Goal: Transaction & Acquisition: Purchase product/service

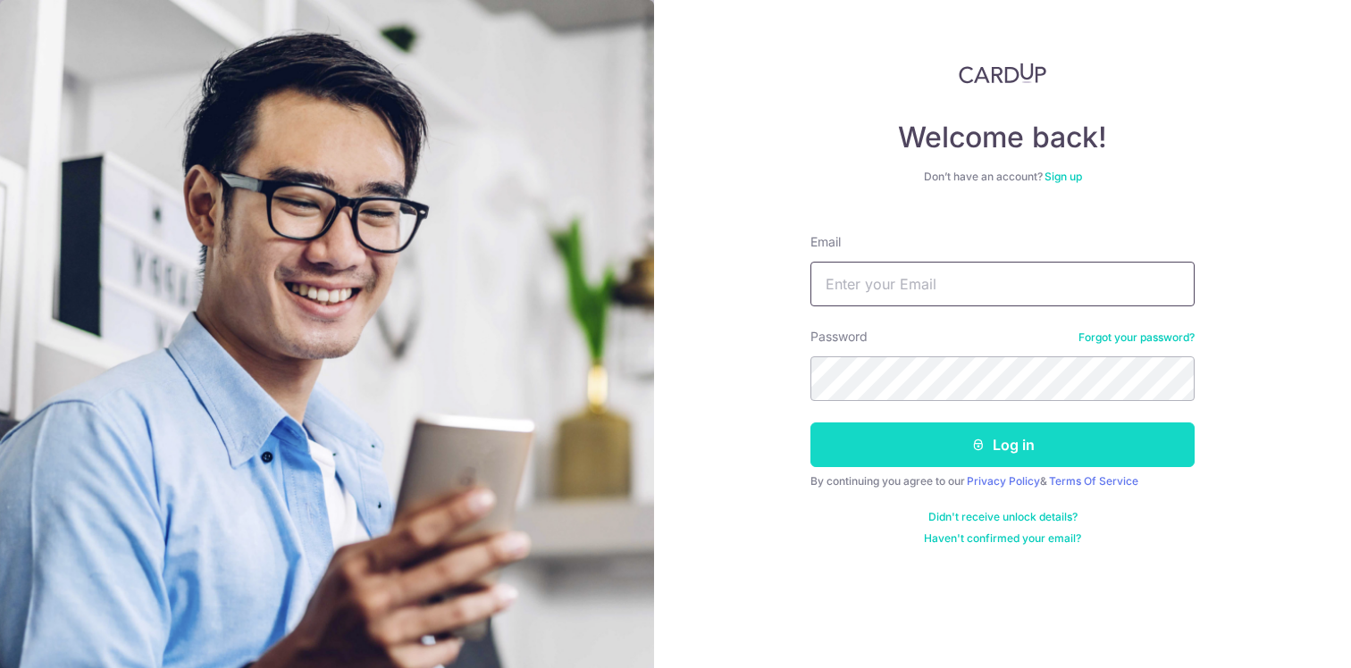
type input "esteelynnel@gmail.com"
click at [886, 456] on button "Log in" at bounding box center [1002, 445] width 384 height 45
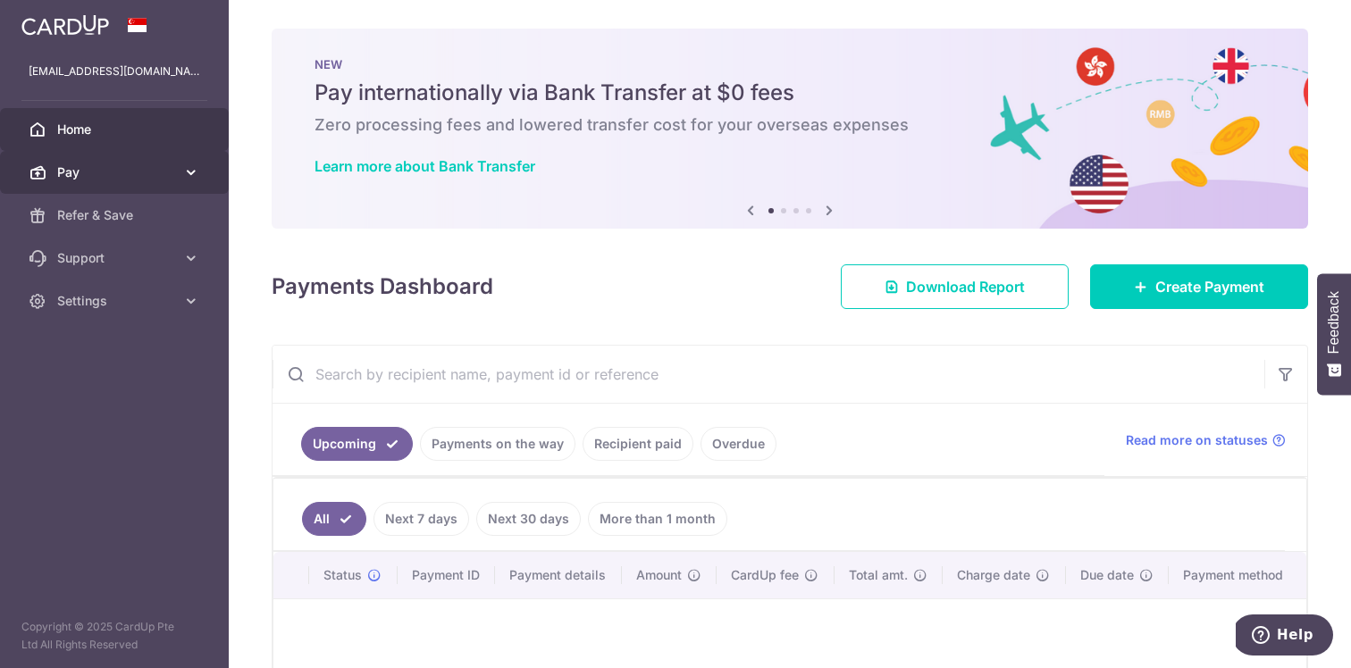
click at [189, 172] on icon at bounding box center [191, 173] width 18 height 18
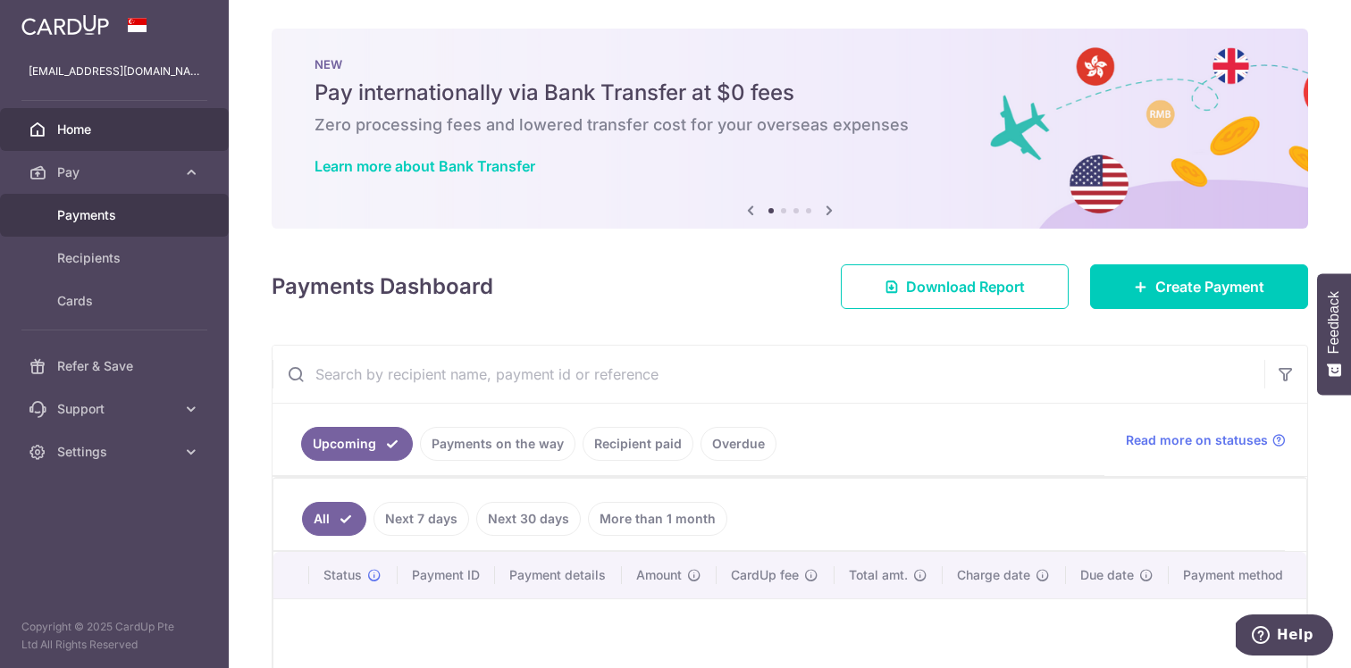
click at [129, 214] on span "Payments" at bounding box center [116, 215] width 118 height 18
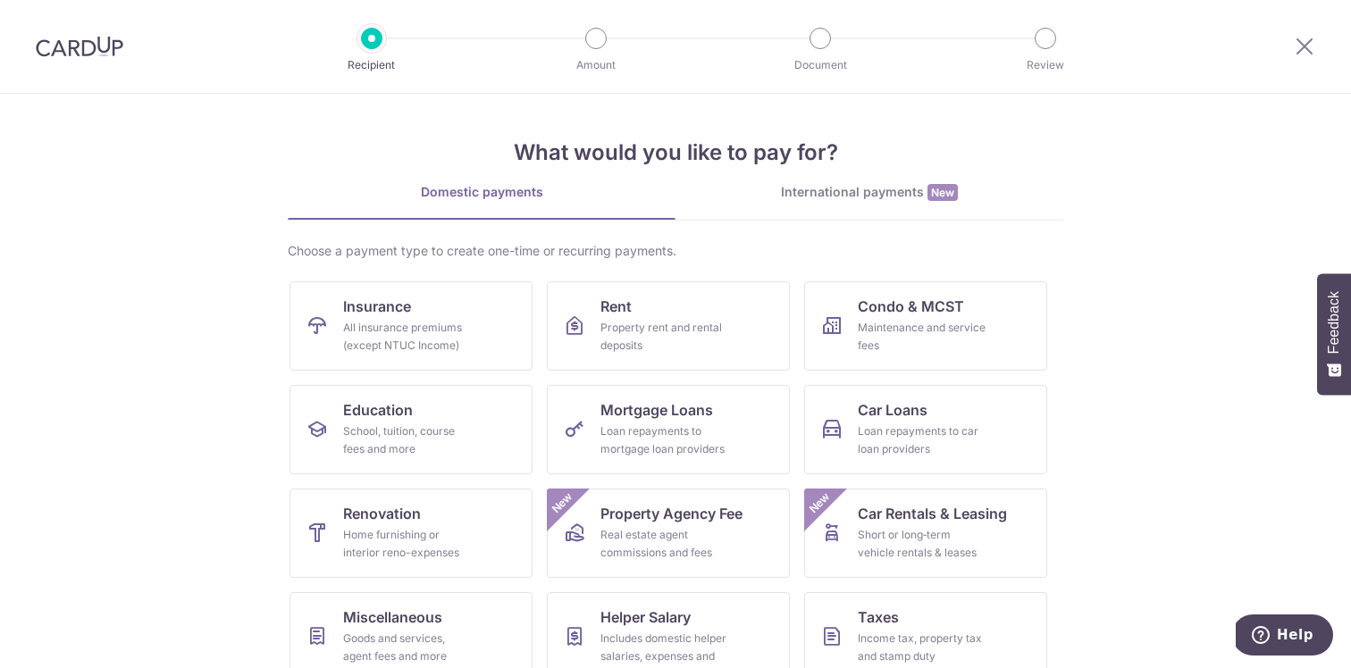
click at [767, 191] on div "International payments New" at bounding box center [870, 192] width 388 height 19
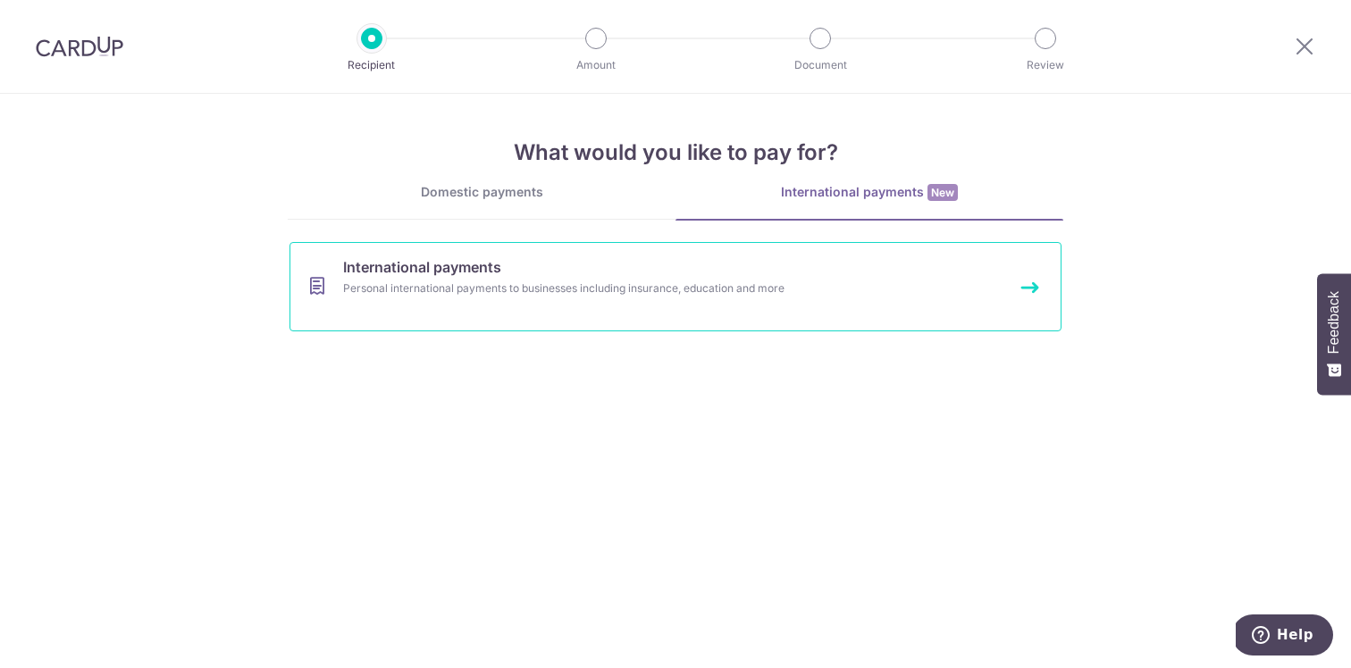
click at [654, 290] on div "Personal international payments to businesses including insurance, education an…" at bounding box center [651, 289] width 617 height 18
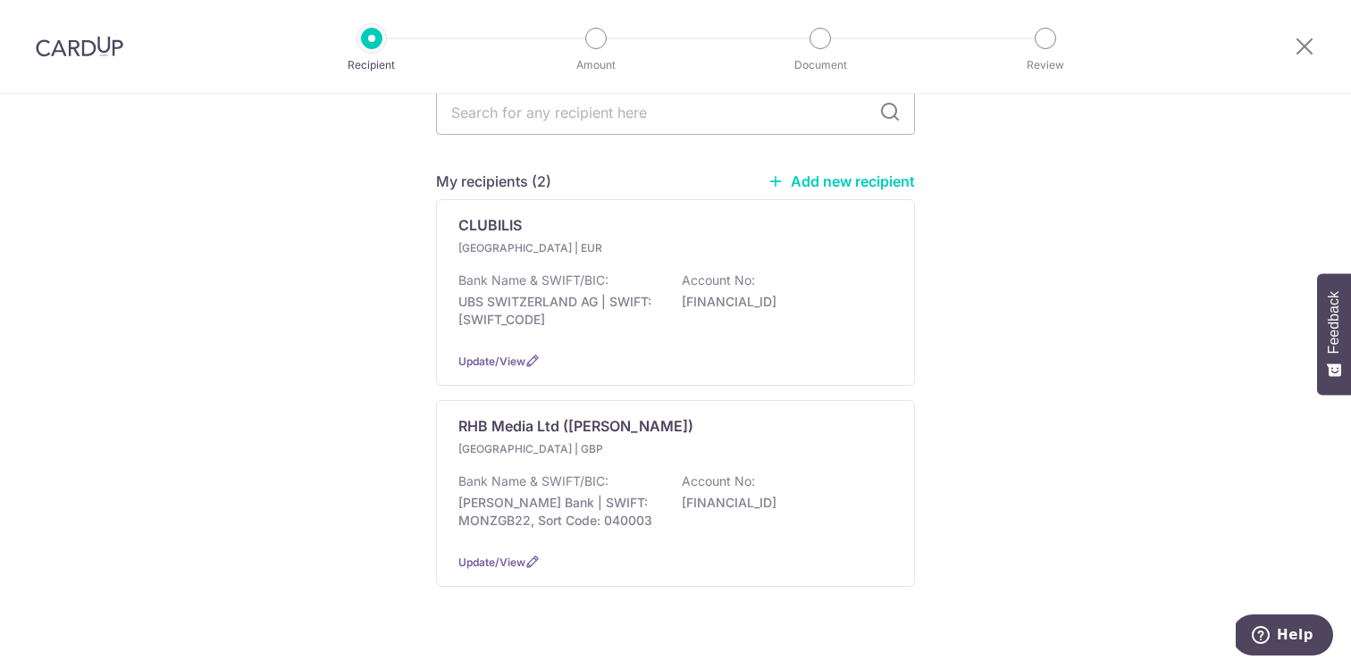
scroll to position [208, 0]
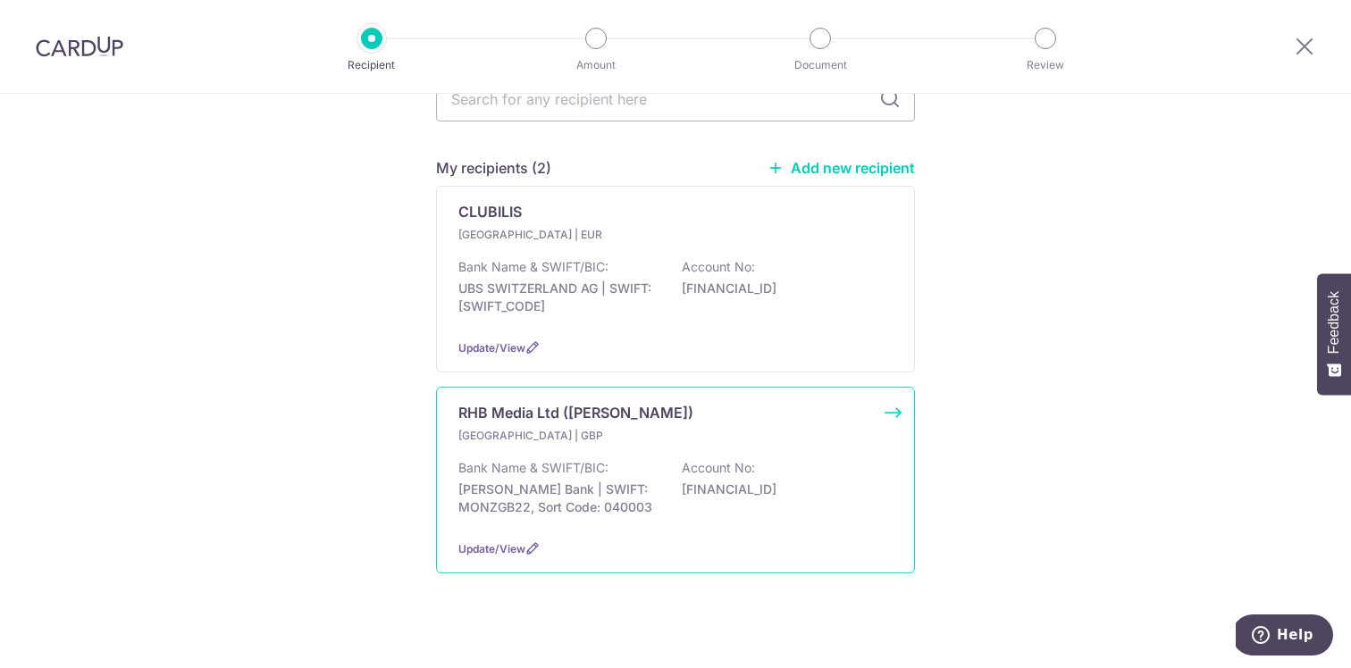
click at [591, 402] on p "RHB Media Ltd ([PERSON_NAME])" at bounding box center [575, 412] width 235 height 21
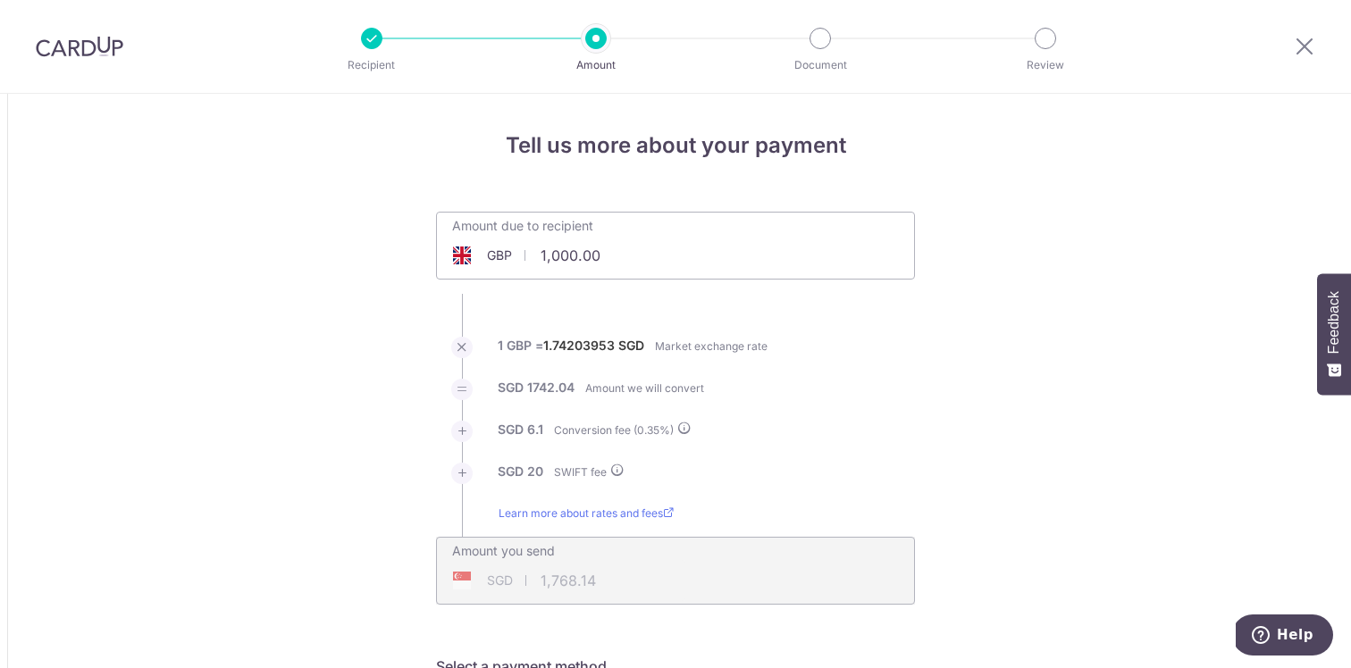
click at [614, 229] on div "Amount due to recipient GBP 1,000.00 1000" at bounding box center [575, 234] width 276 height 42
drag, startPoint x: 615, startPoint y: 253, endPoint x: 528, endPoint y: 245, distance: 87.1
click at [528, 245] on input "1,000.00" at bounding box center [575, 255] width 276 height 41
type input "3,600.00"
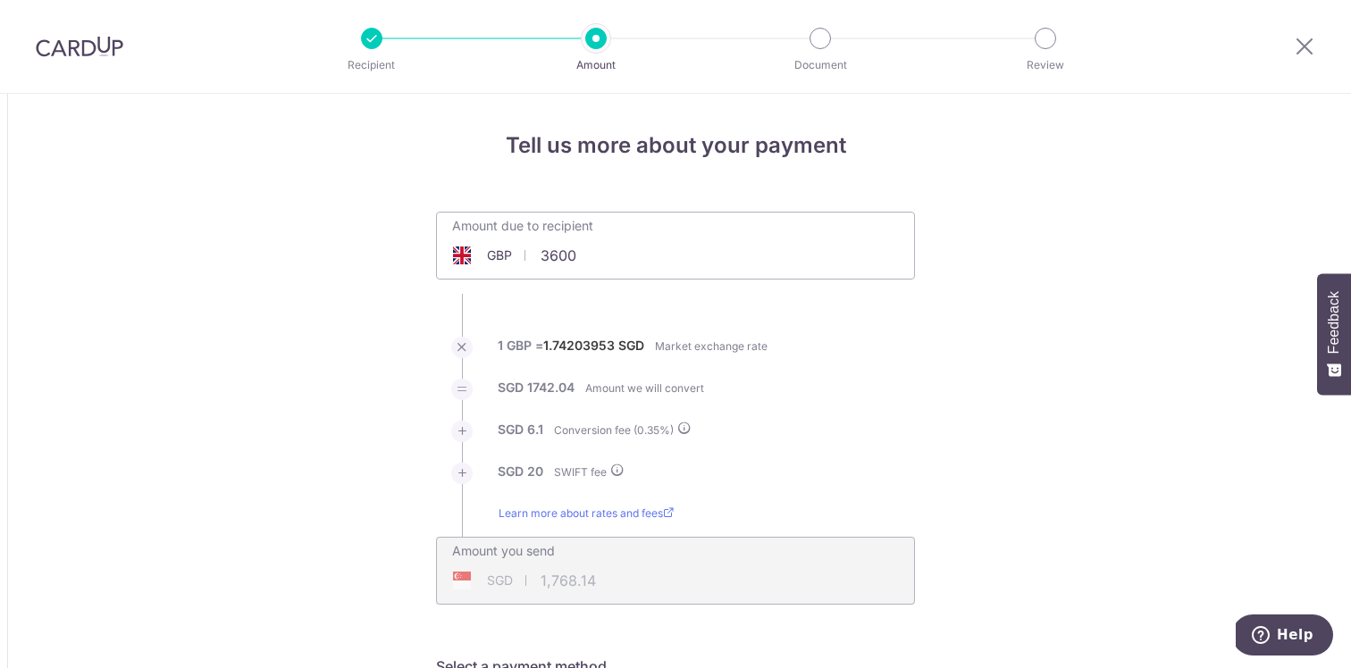
type input "6,313.31"
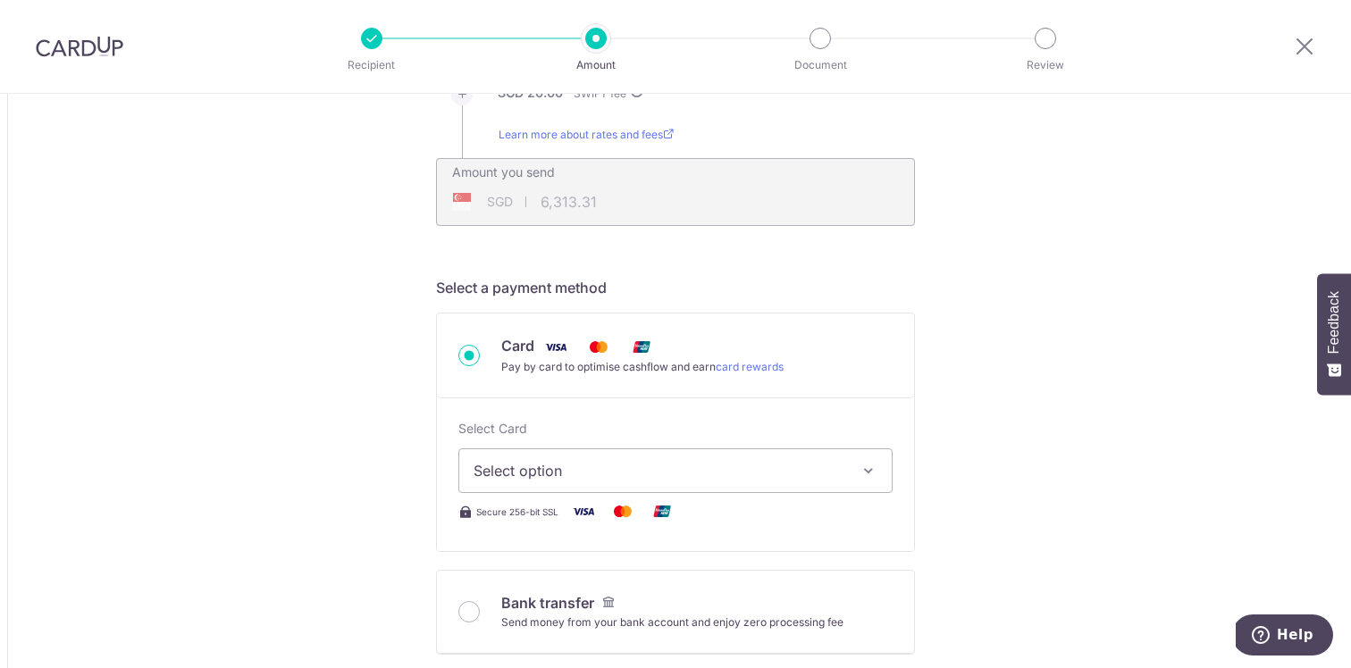
scroll to position [384, 0]
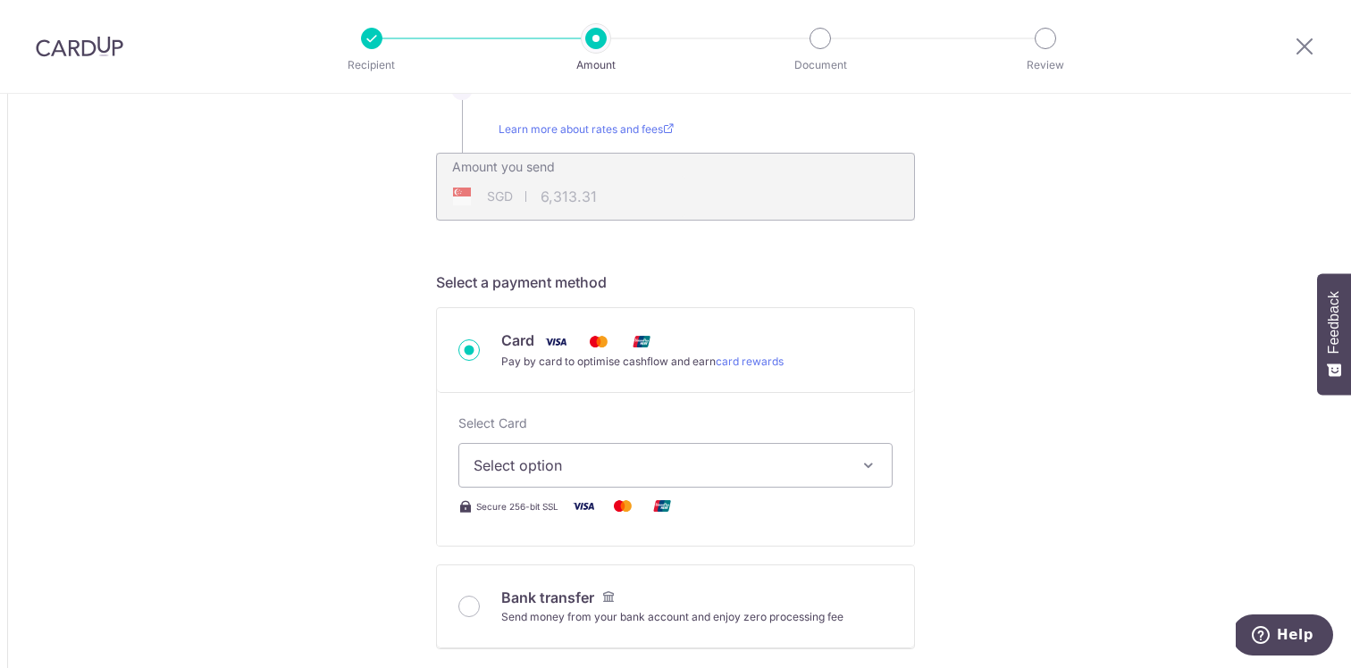
click at [590, 474] on span "Select option" at bounding box center [660, 465] width 372 height 21
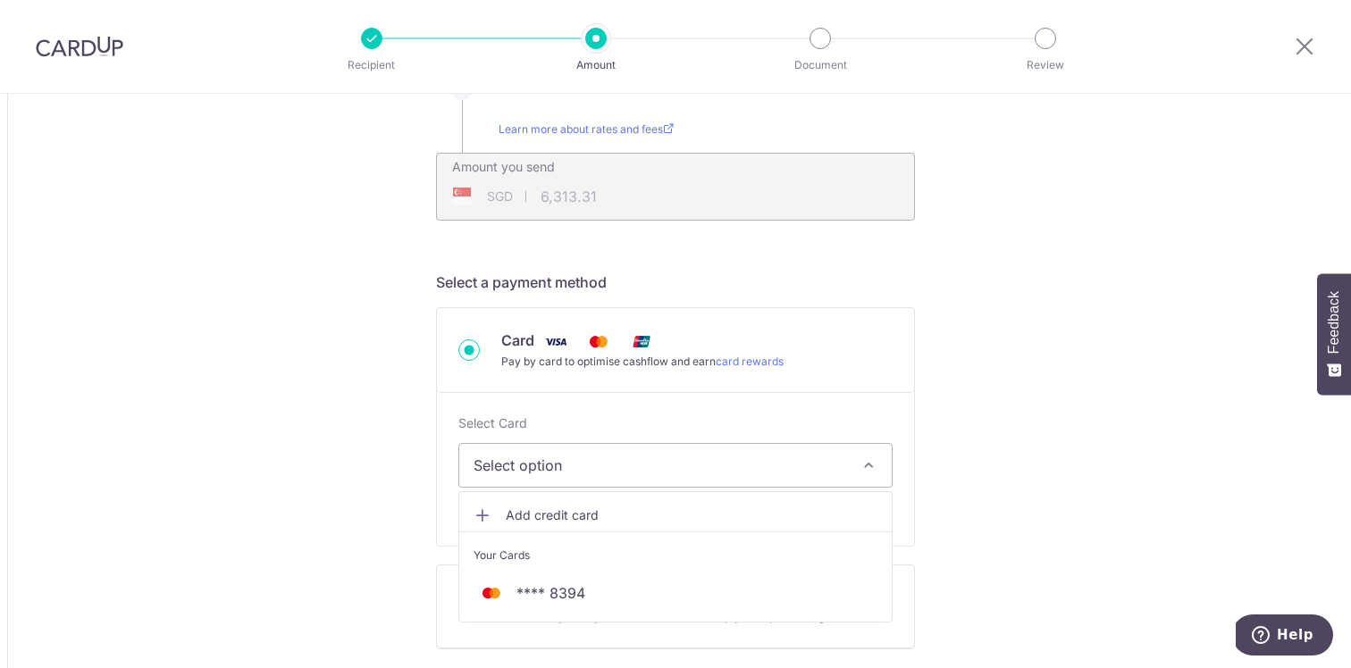
click at [576, 514] on span "Add credit card" at bounding box center [692, 516] width 372 height 18
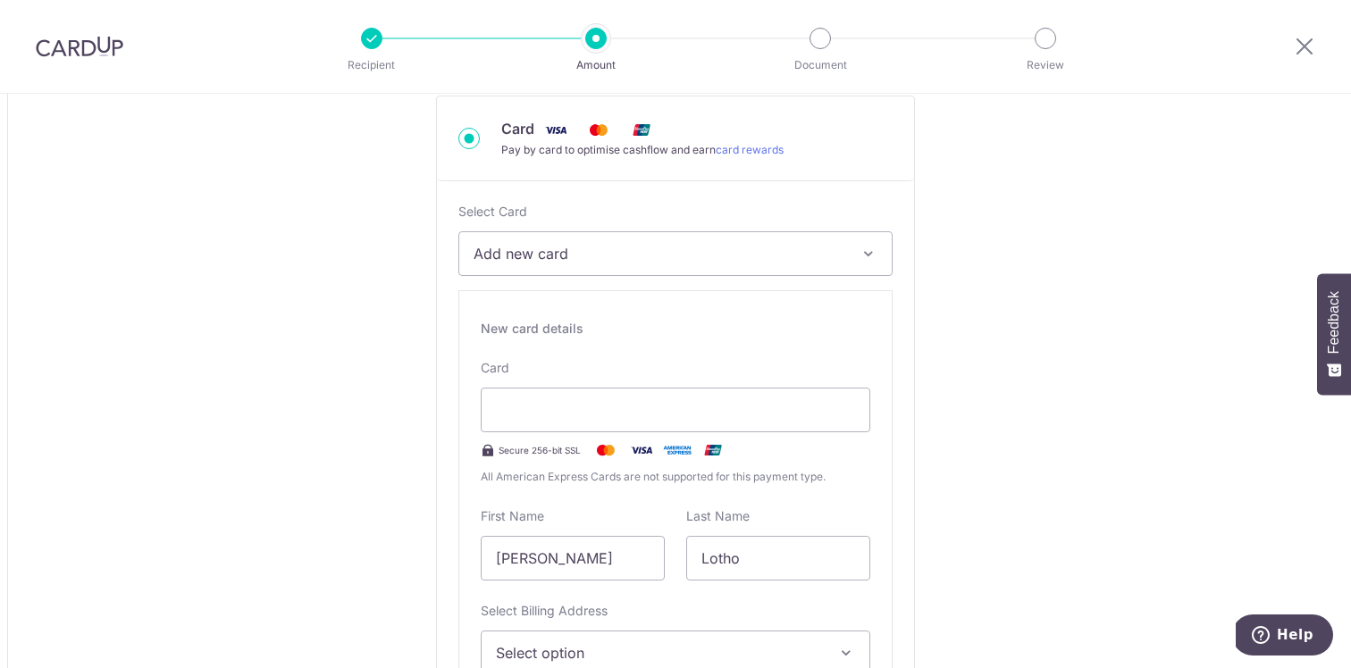
scroll to position [603, 0]
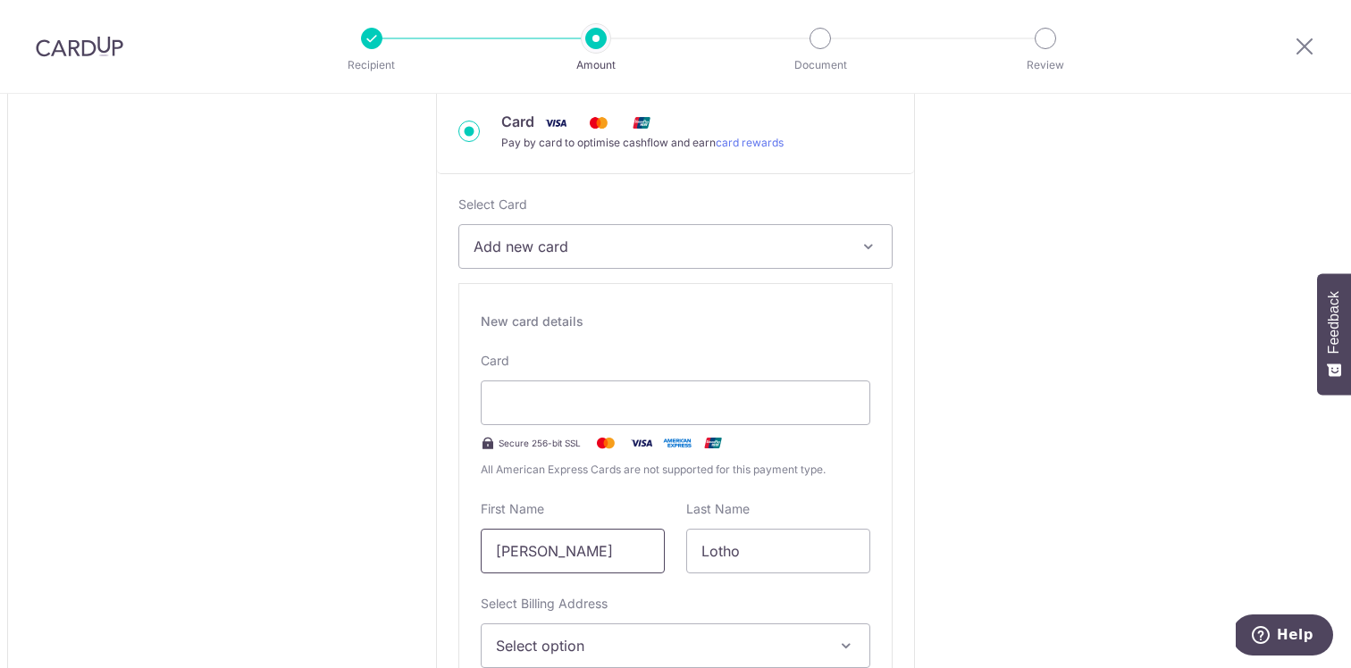
click at [542, 556] on input "Estee Lynnel" at bounding box center [573, 551] width 184 height 45
click at [622, 550] on input "Estee Lynnel" at bounding box center [573, 551] width 184 height 45
drag, startPoint x: 622, startPoint y: 550, endPoint x: 337, endPoint y: 550, distance: 285.1
type input "Dipam"
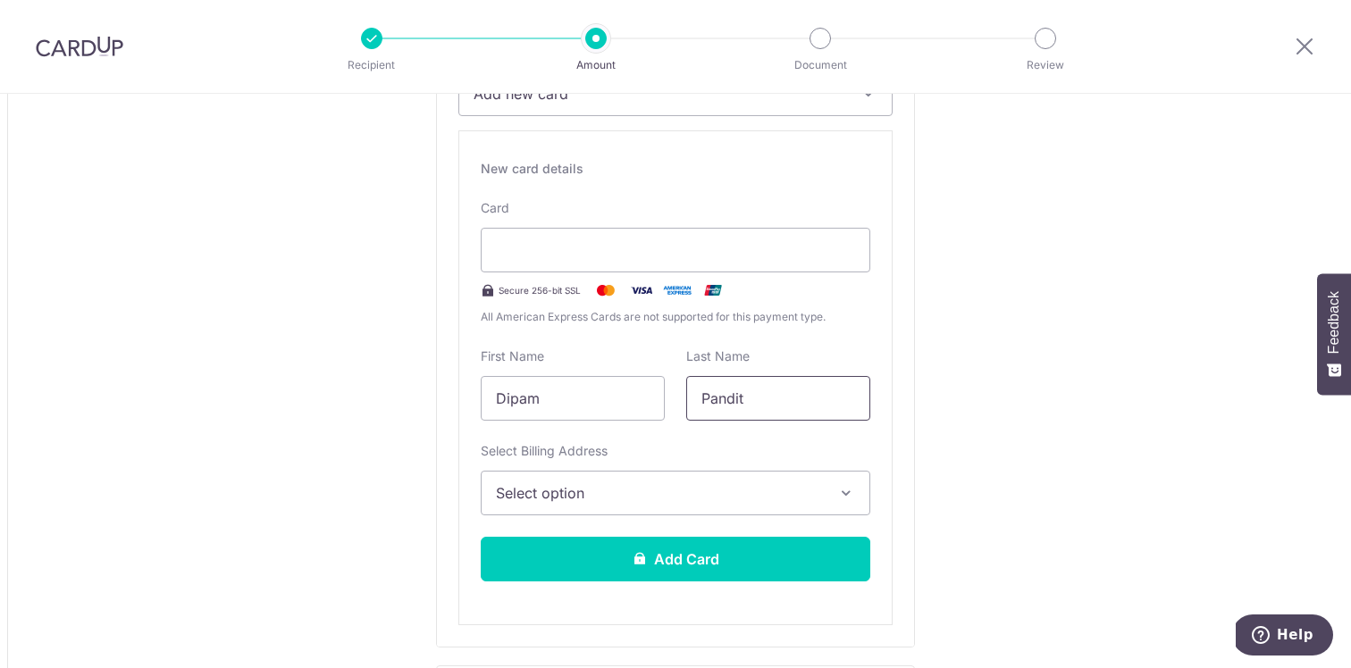
scroll to position [840, 0]
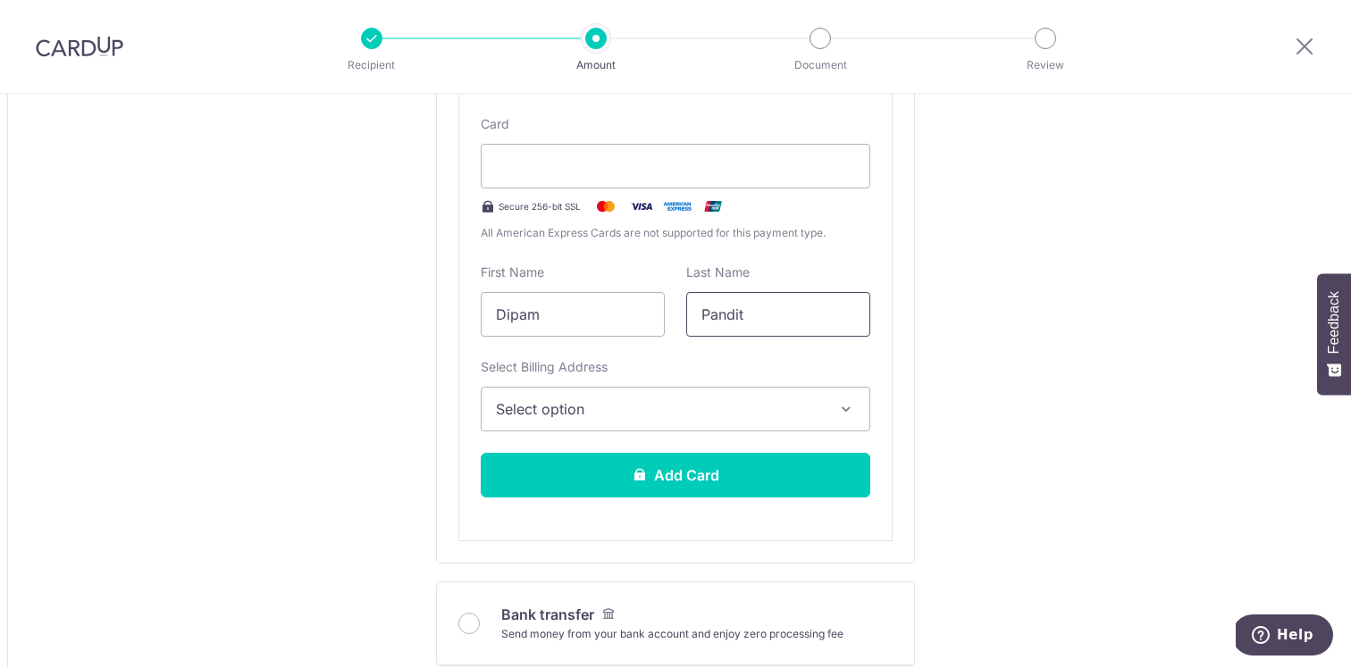
type input "Pandit"
click at [533, 405] on span "Select option" at bounding box center [659, 409] width 327 height 21
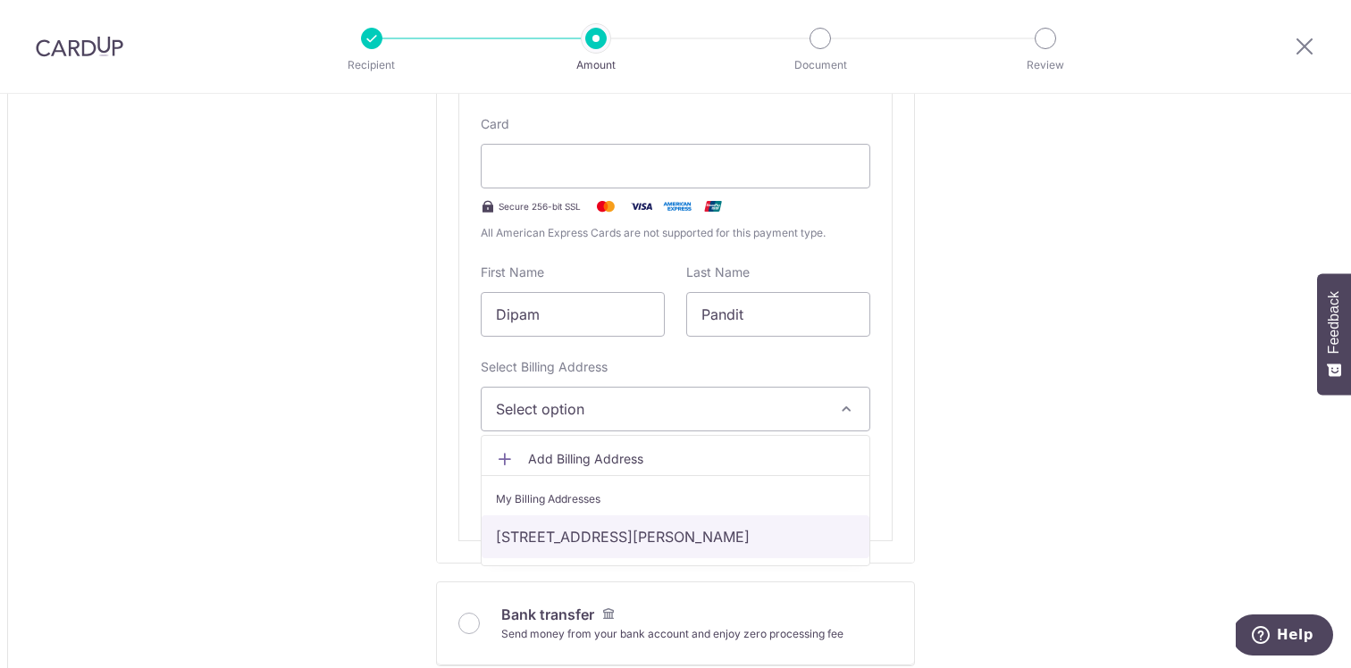
click at [533, 533] on link "106A Owen Rd, A, Singapore, Singapore-218913" at bounding box center [676, 537] width 388 height 43
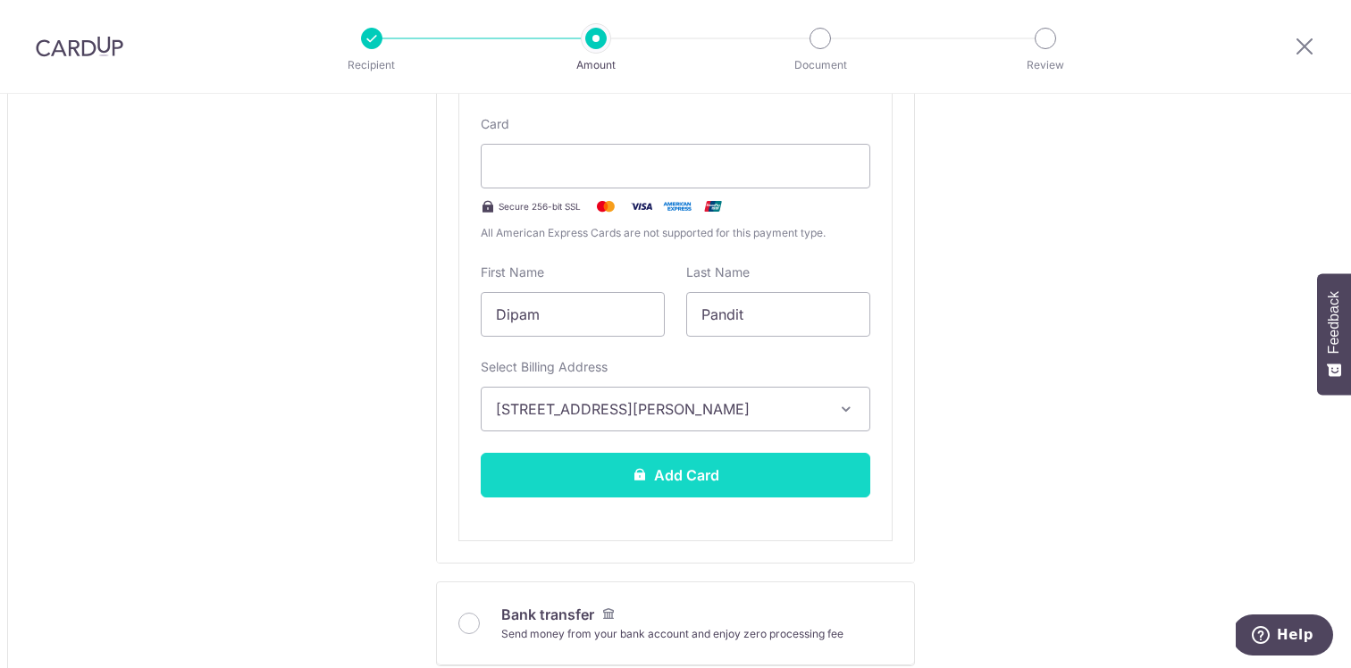
click at [611, 483] on button "Add Card" at bounding box center [676, 475] width 390 height 45
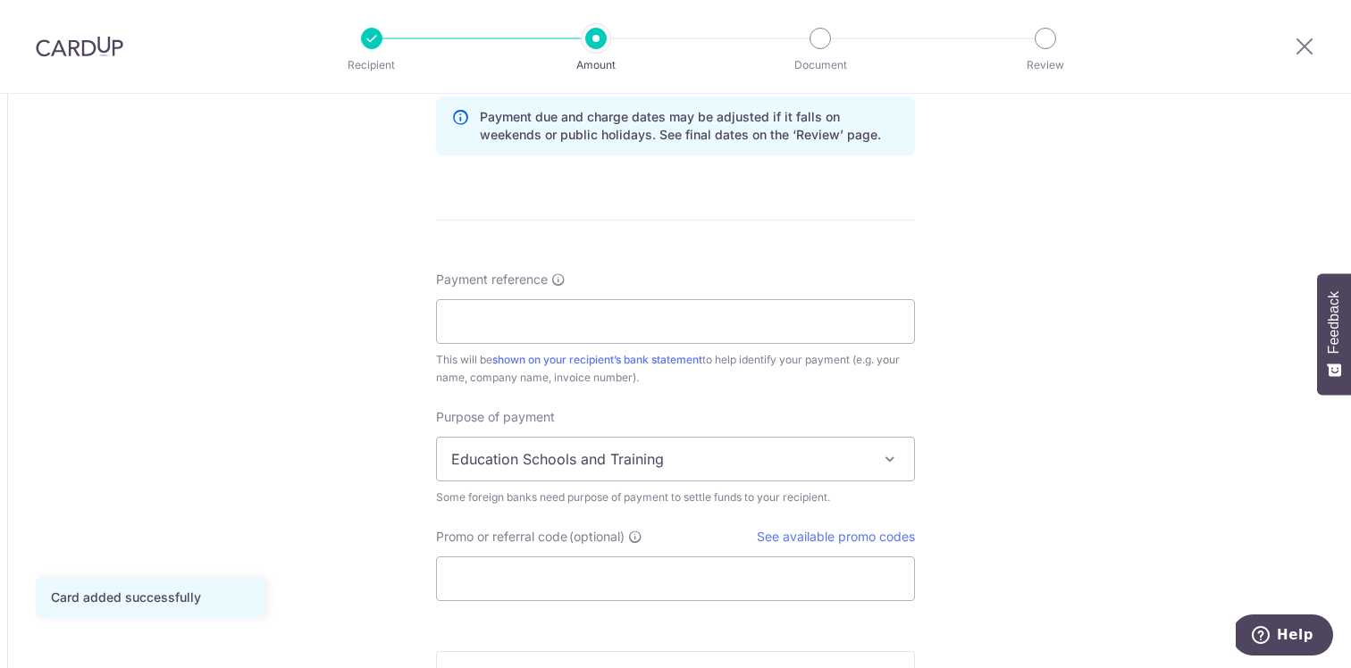
scroll to position [1274, 0]
click at [666, 330] on input "Payment reference" at bounding box center [675, 320] width 479 height 45
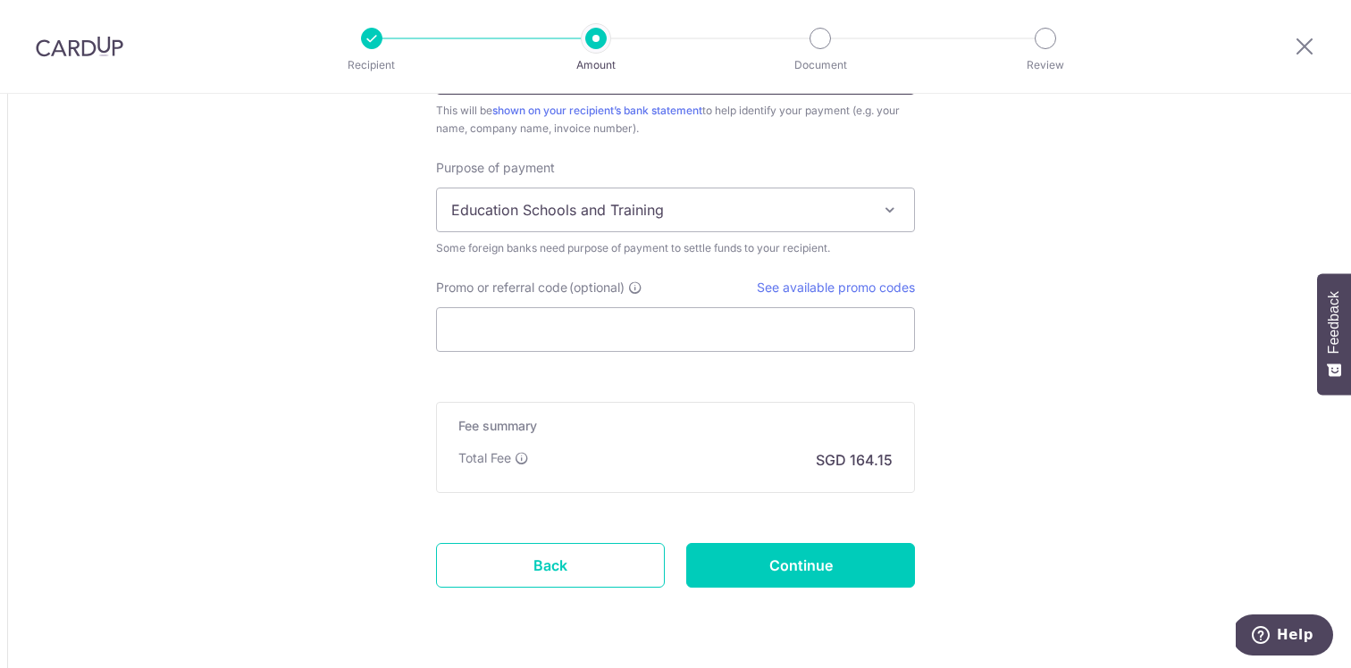
scroll to position [1550, 0]
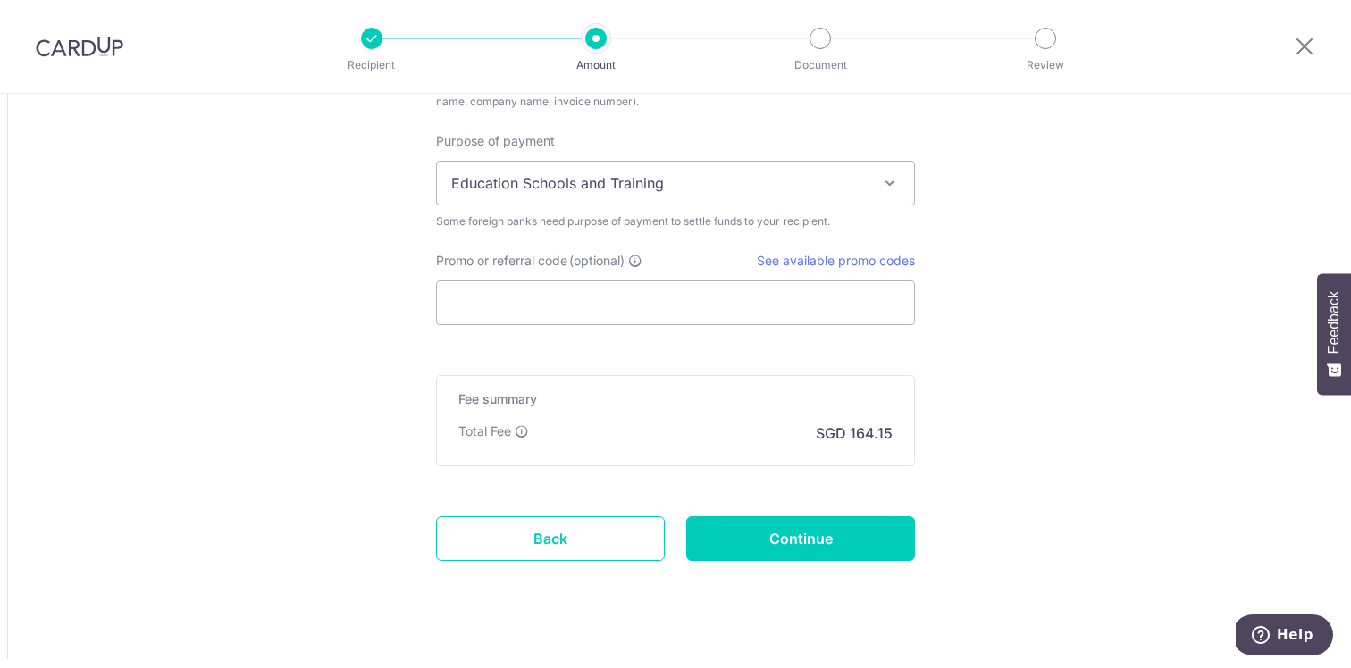
type input "462"
click at [799, 178] on span "Education Schools and Training" at bounding box center [675, 183] width 477 height 43
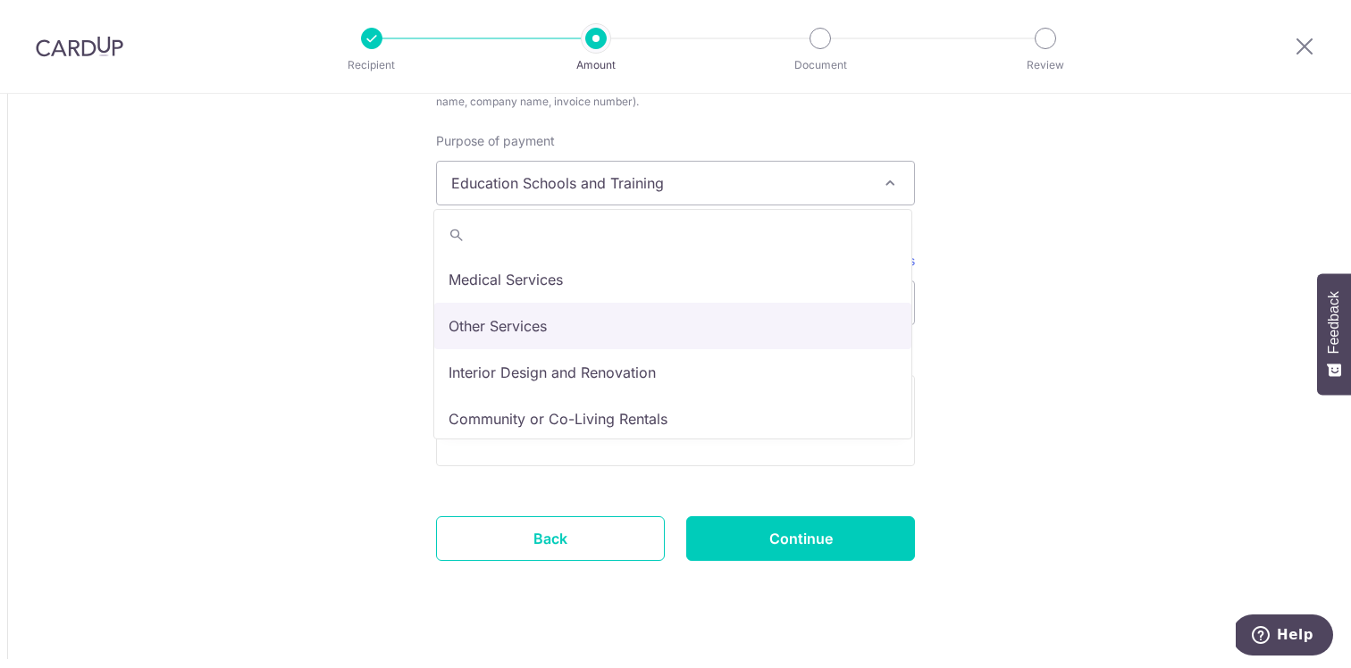
scroll to position [65, 0]
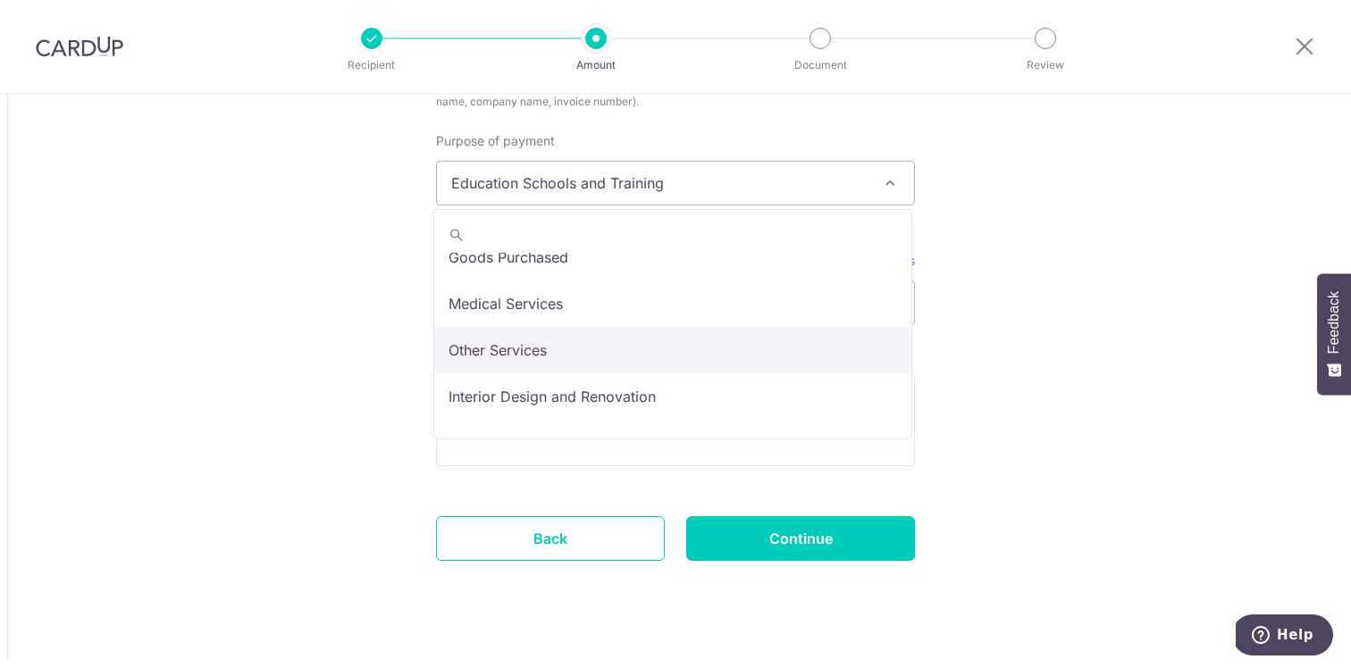
select select "Other Services"
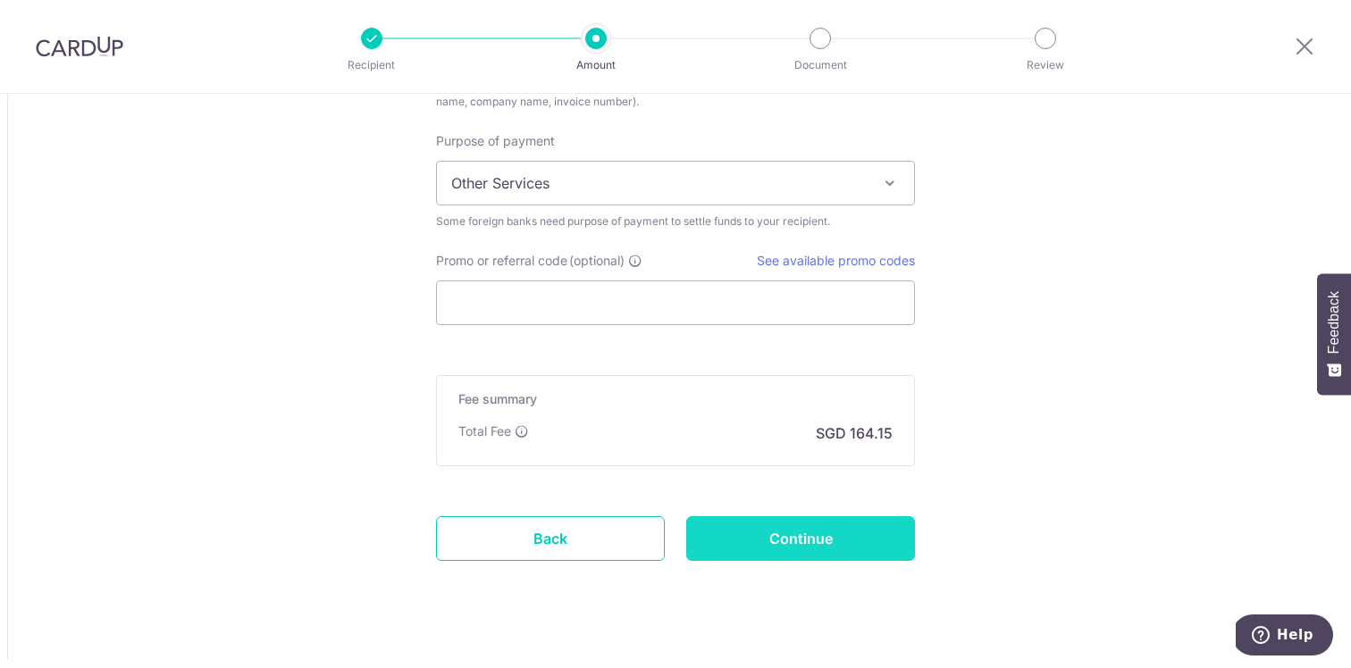
click at [766, 537] on input "Continue" at bounding box center [800, 539] width 229 height 45
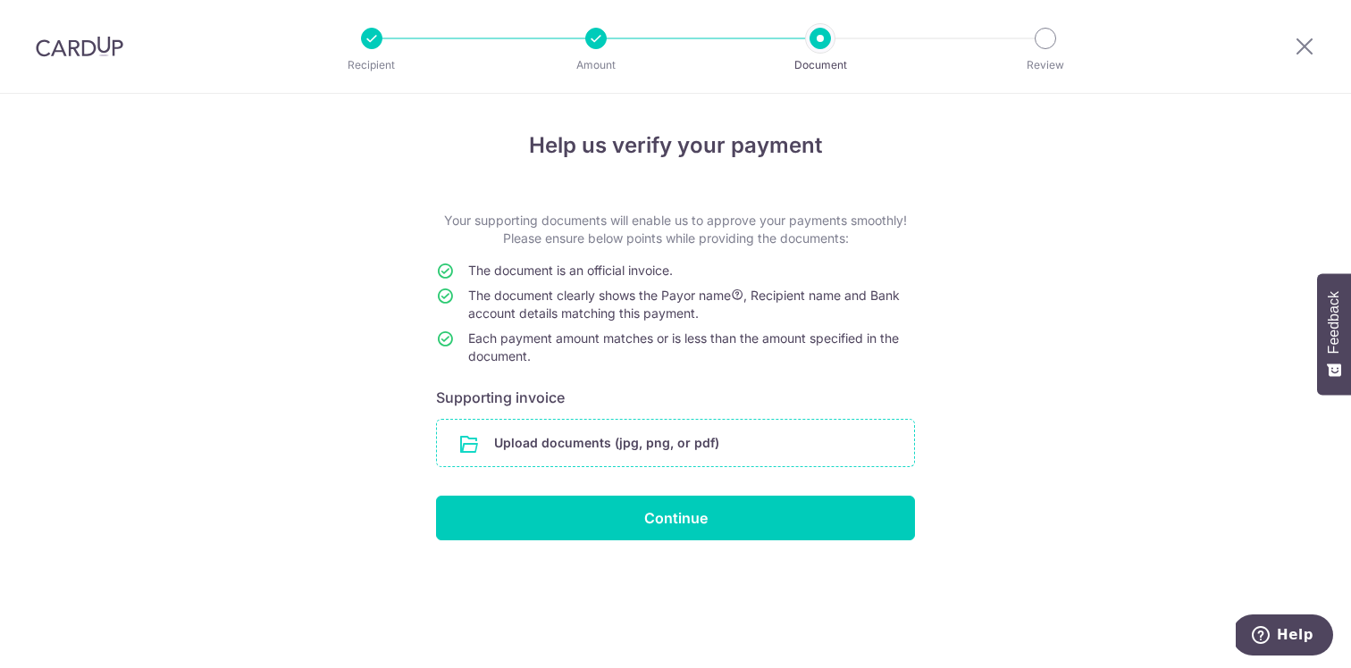
click at [633, 436] on input "file" at bounding box center [675, 443] width 477 height 46
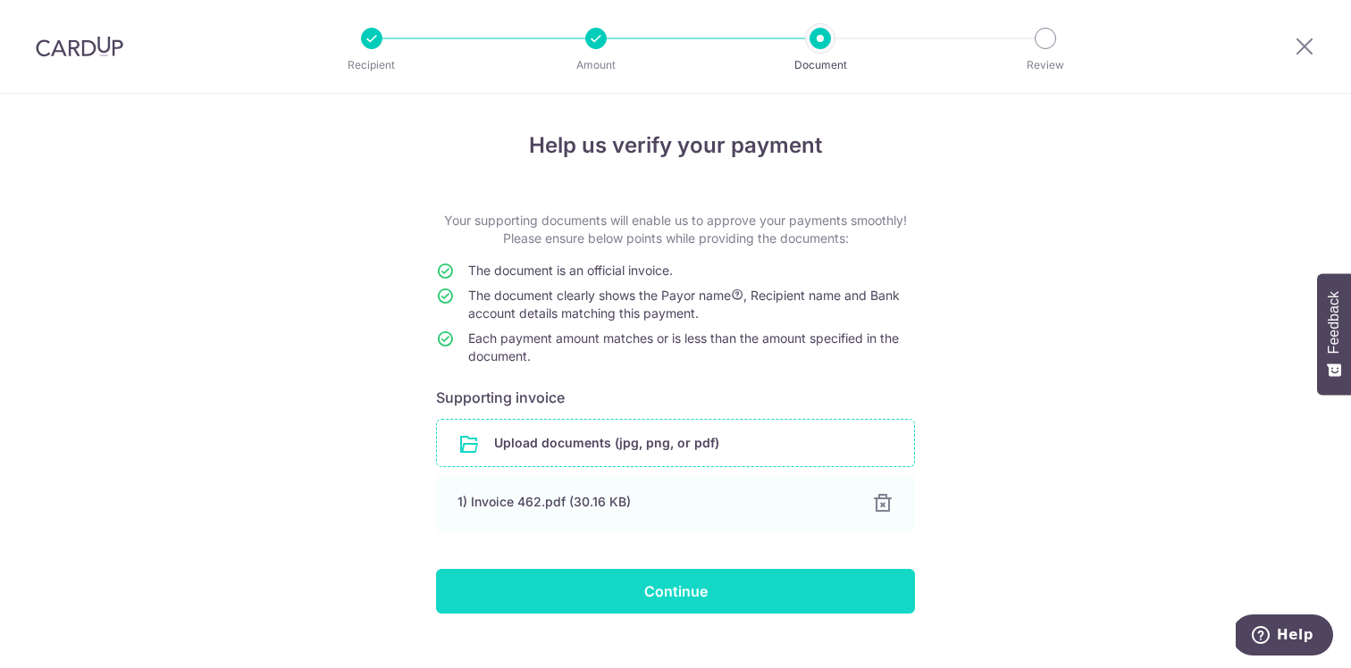
click at [668, 593] on input "Continue" at bounding box center [675, 591] width 479 height 45
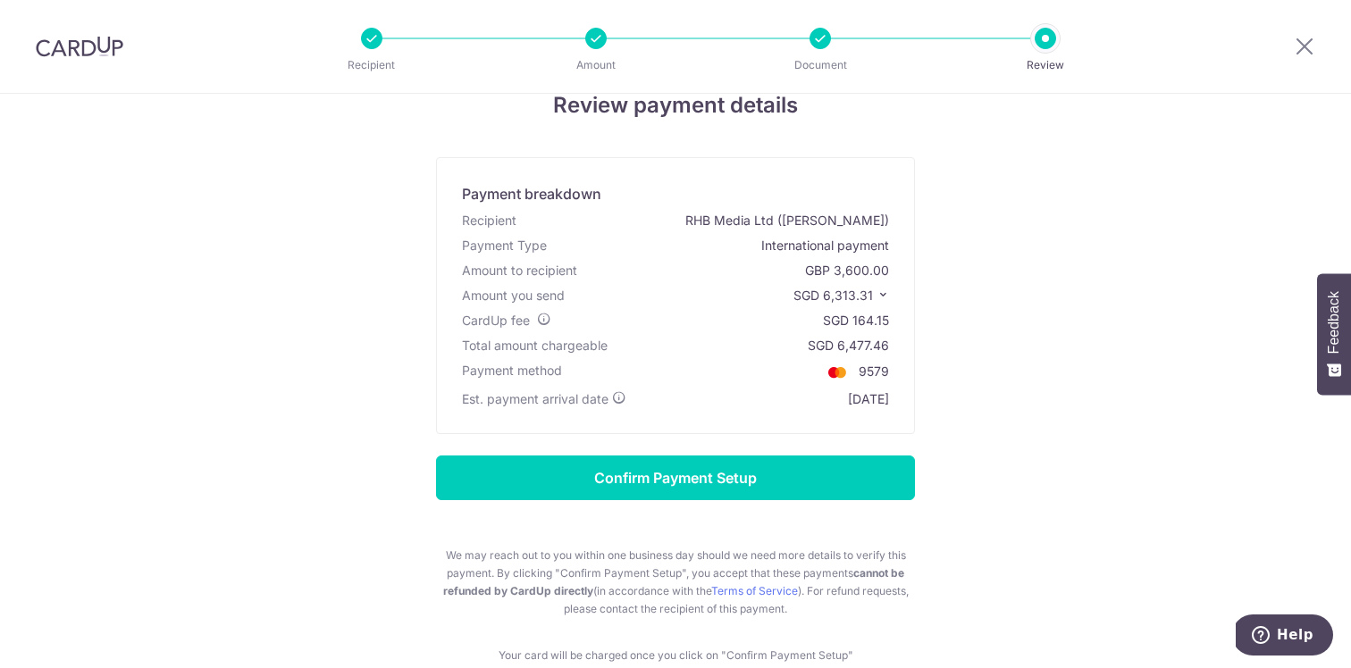
scroll to position [63, 0]
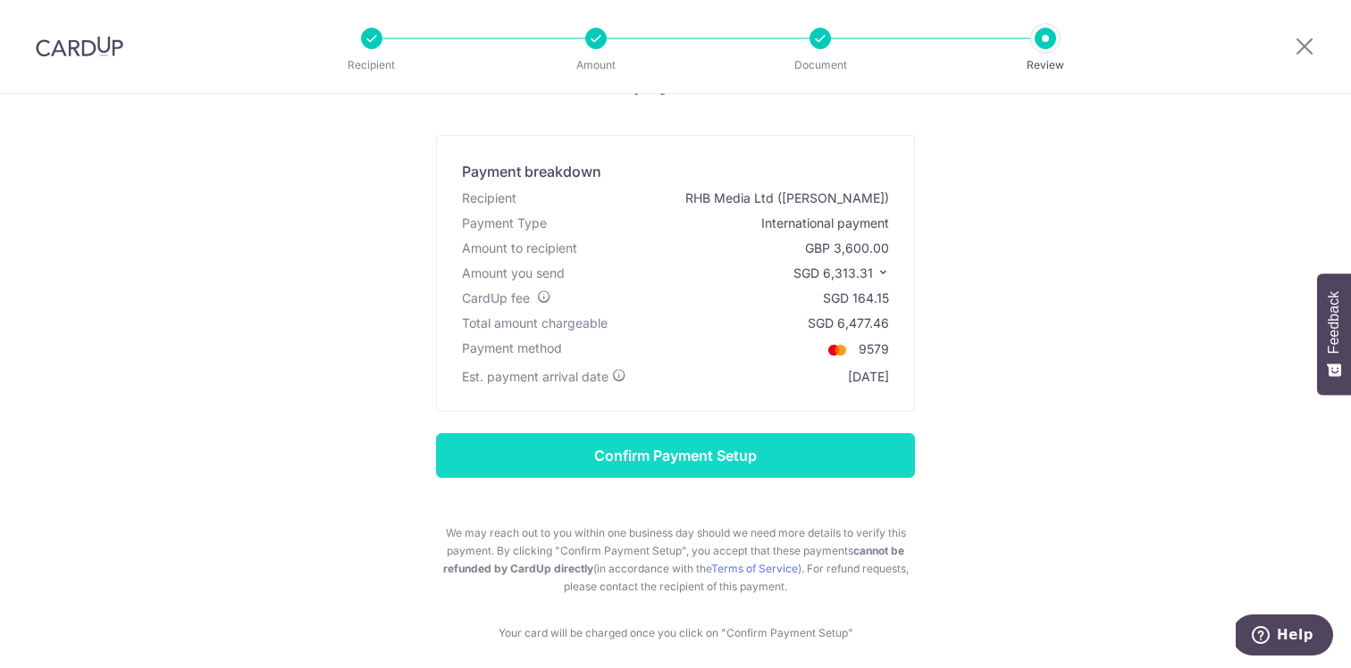
click at [704, 457] on input "Confirm Payment Setup" at bounding box center [675, 455] width 479 height 45
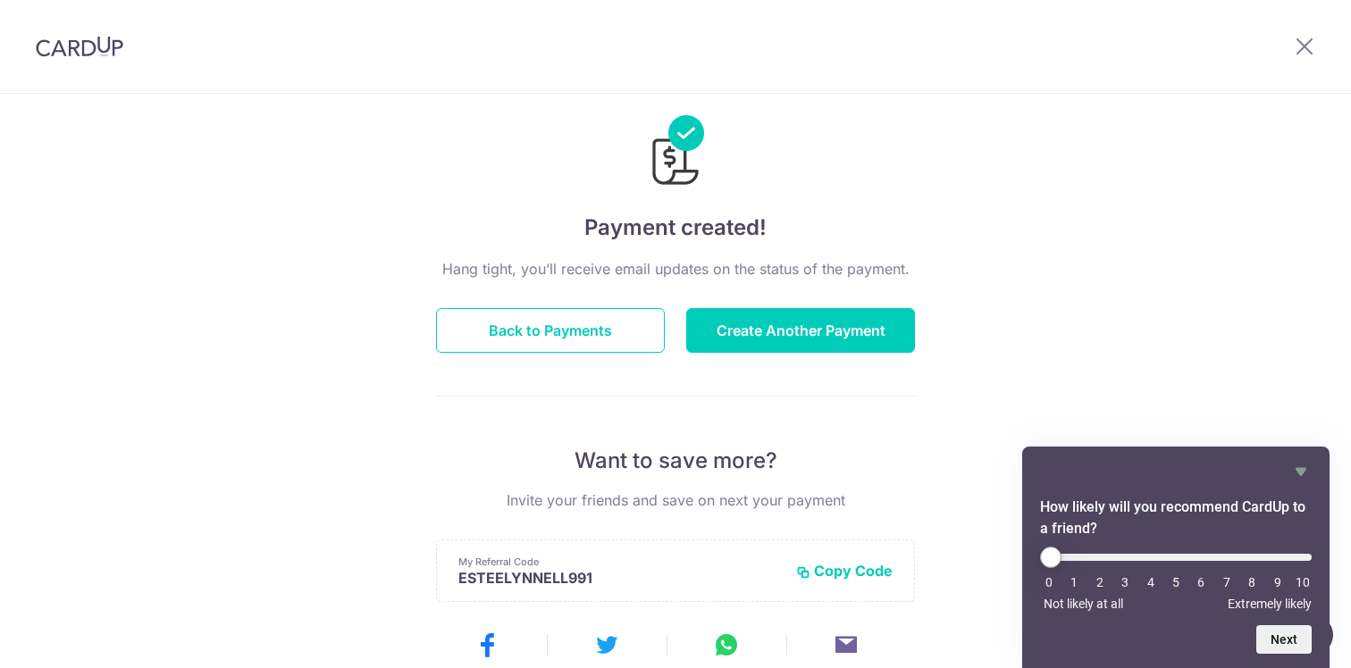
scroll to position [19, 0]
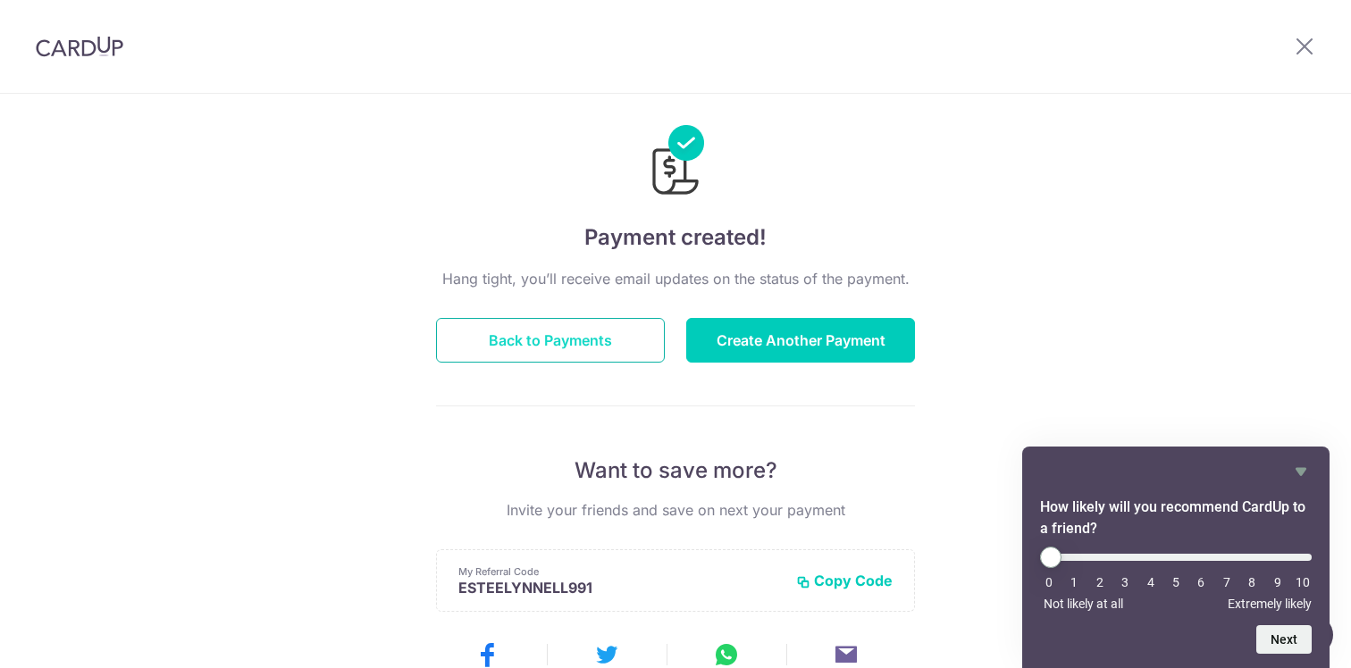
click at [595, 357] on button "Back to Payments" at bounding box center [550, 340] width 229 height 45
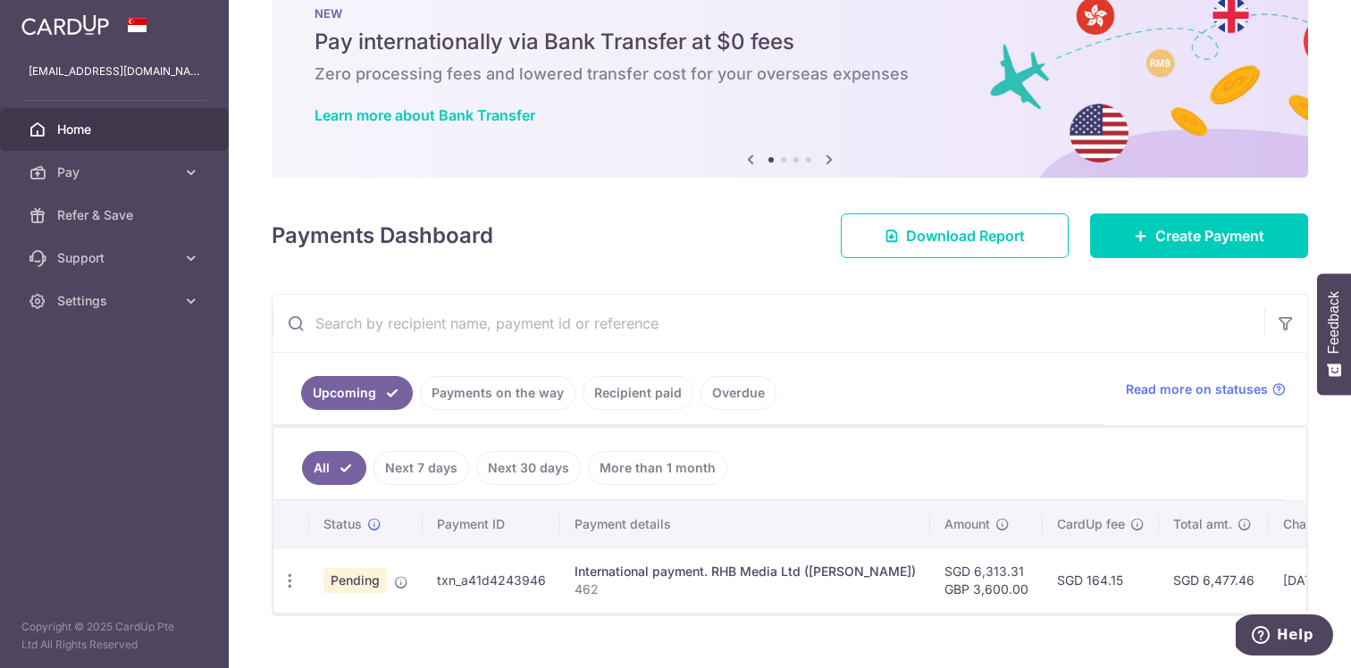
scroll to position [88, 0]
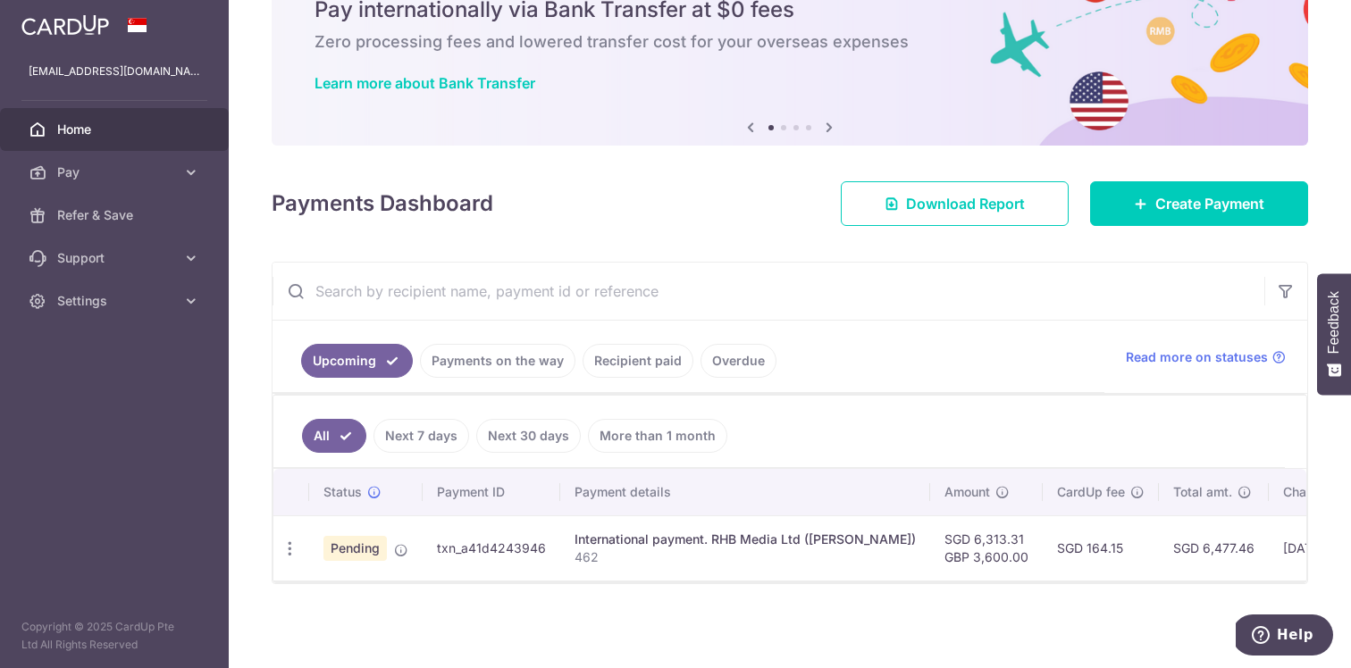
drag, startPoint x: 445, startPoint y: 586, endPoint x: 611, endPoint y: 589, distance: 166.2
click at [611, 589] on div "× Pause Schedule Pause all future payments in this series Pause just this one p…" at bounding box center [790, 334] width 1122 height 668
drag, startPoint x: 641, startPoint y: 582, endPoint x: 785, endPoint y: 583, distance: 144.8
click at [785, 583] on div "All Next 7 days Next 30 days More than 1 month Status Payment ID Payment detail…" at bounding box center [790, 488] width 1035 height 189
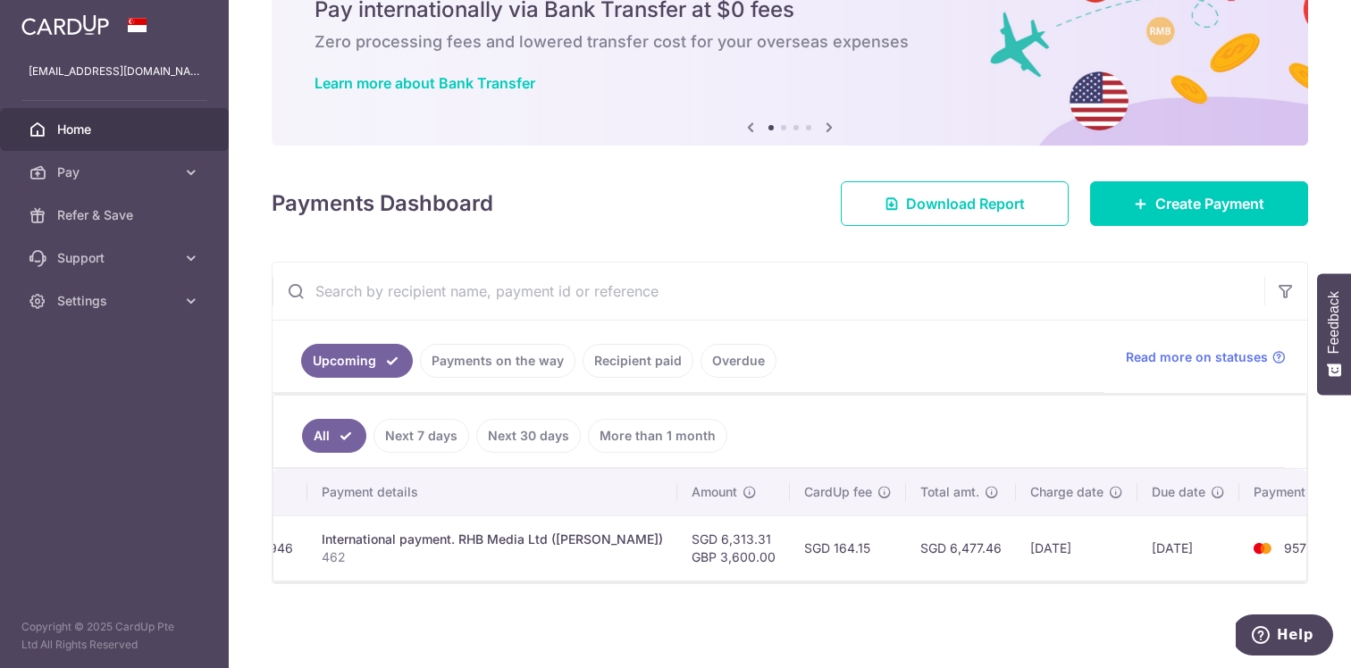
scroll to position [0, 0]
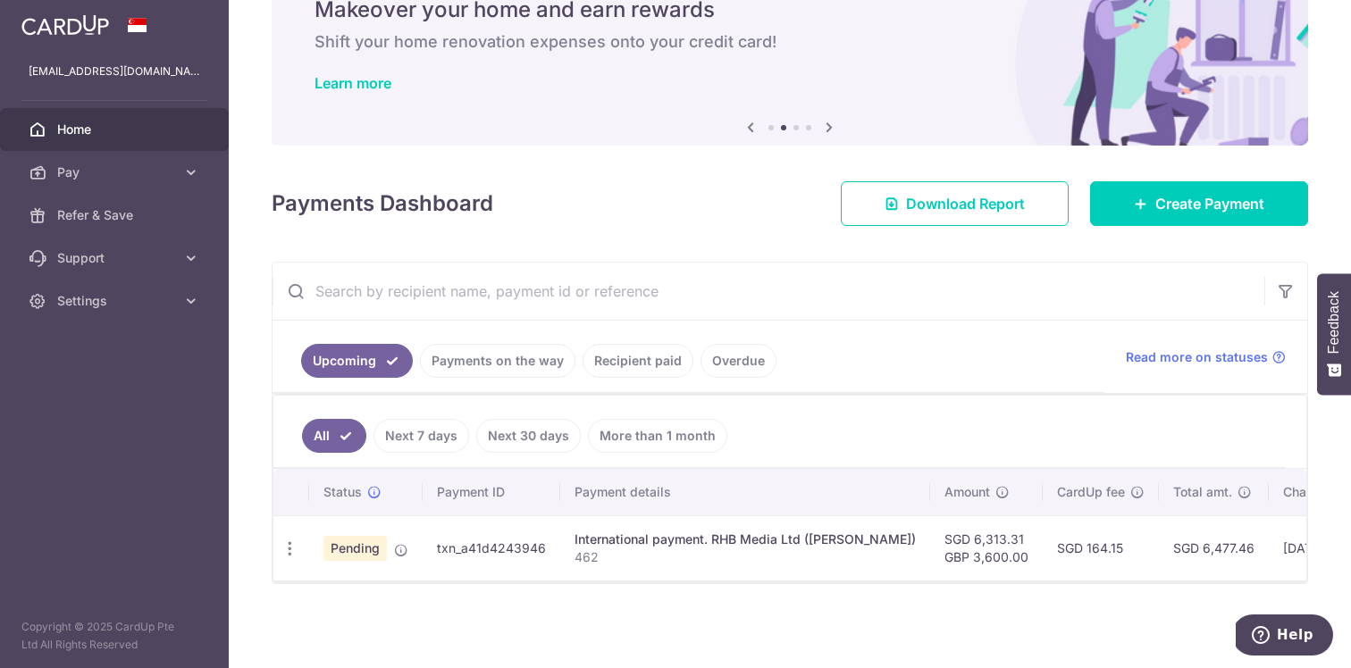
click at [631, 617] on div "× Pause Schedule Pause all future payments in this series Pause just this one p…" at bounding box center [790, 334] width 1122 height 668
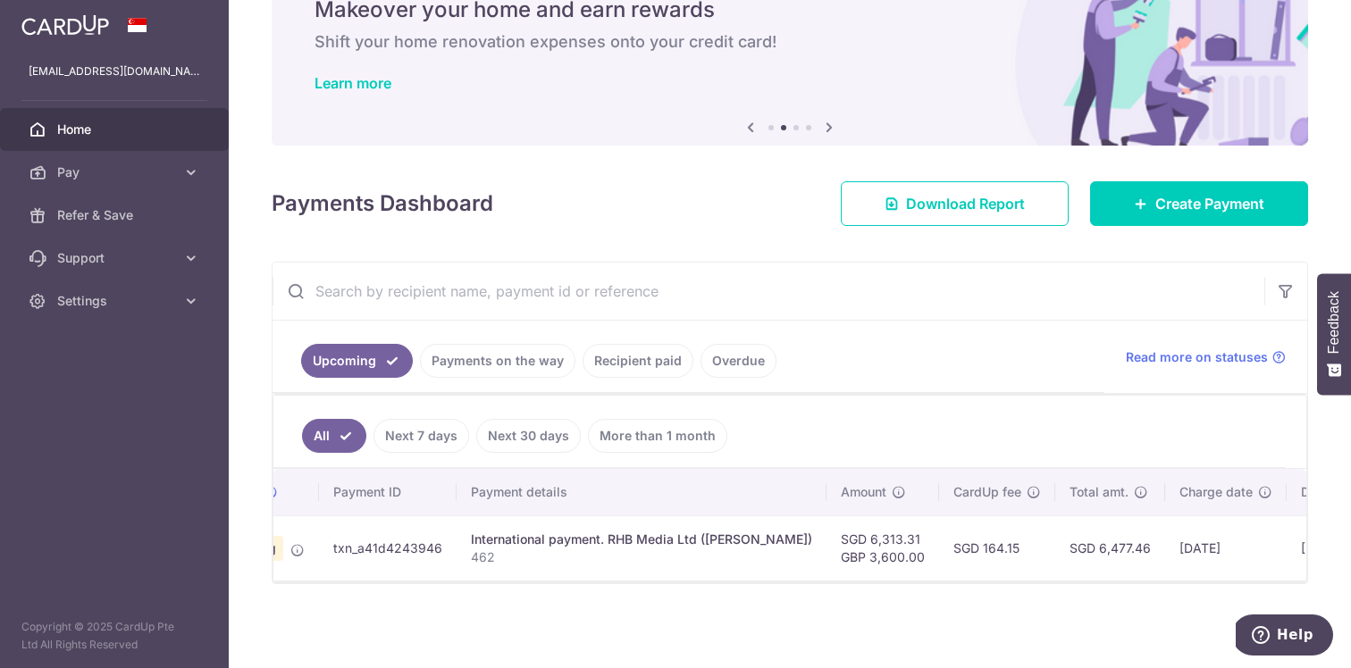
scroll to position [0, 253]
